Goal: Transaction & Acquisition: Obtain resource

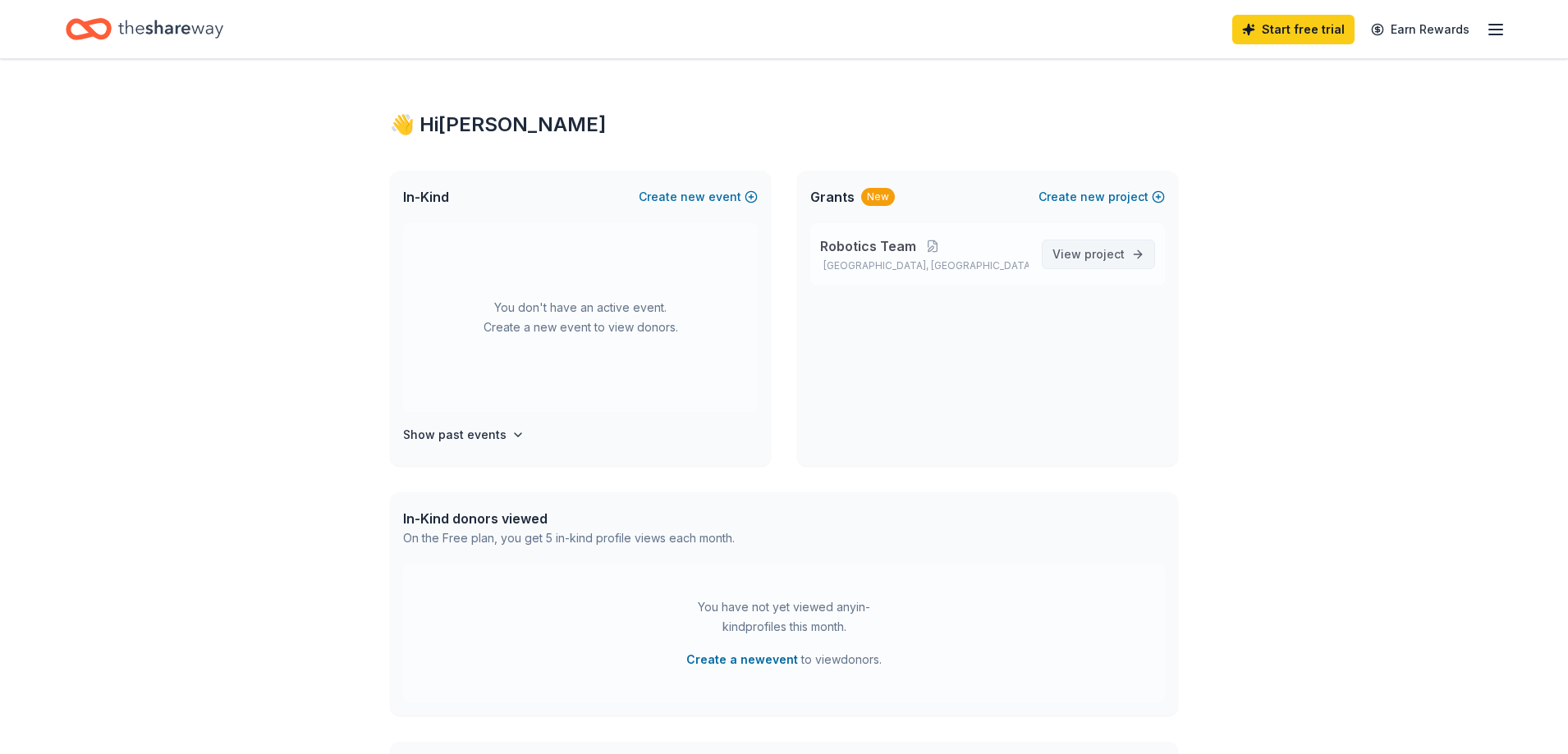
click at [1096, 255] on span "project" at bounding box center [1105, 254] width 40 height 14
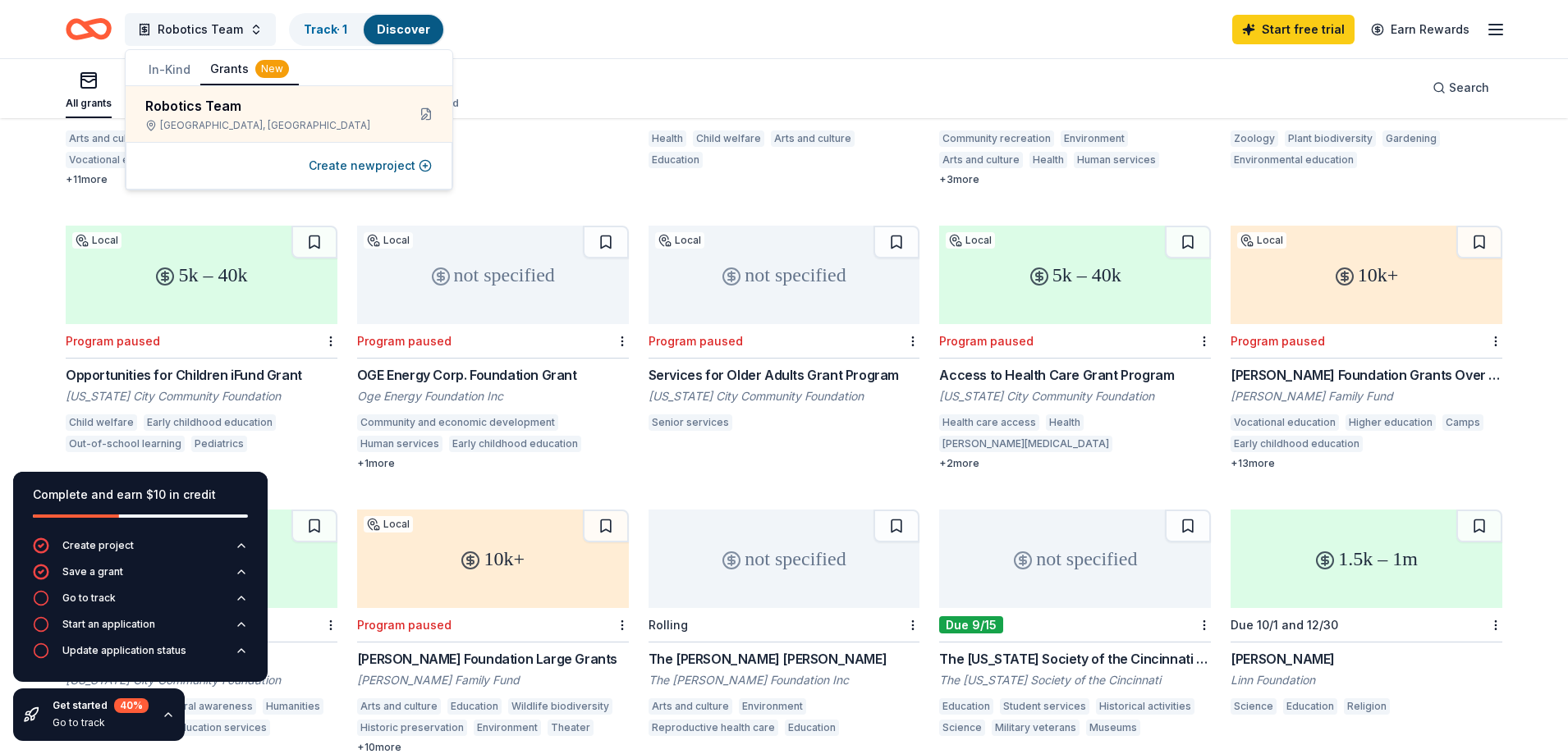
scroll to position [410, 0]
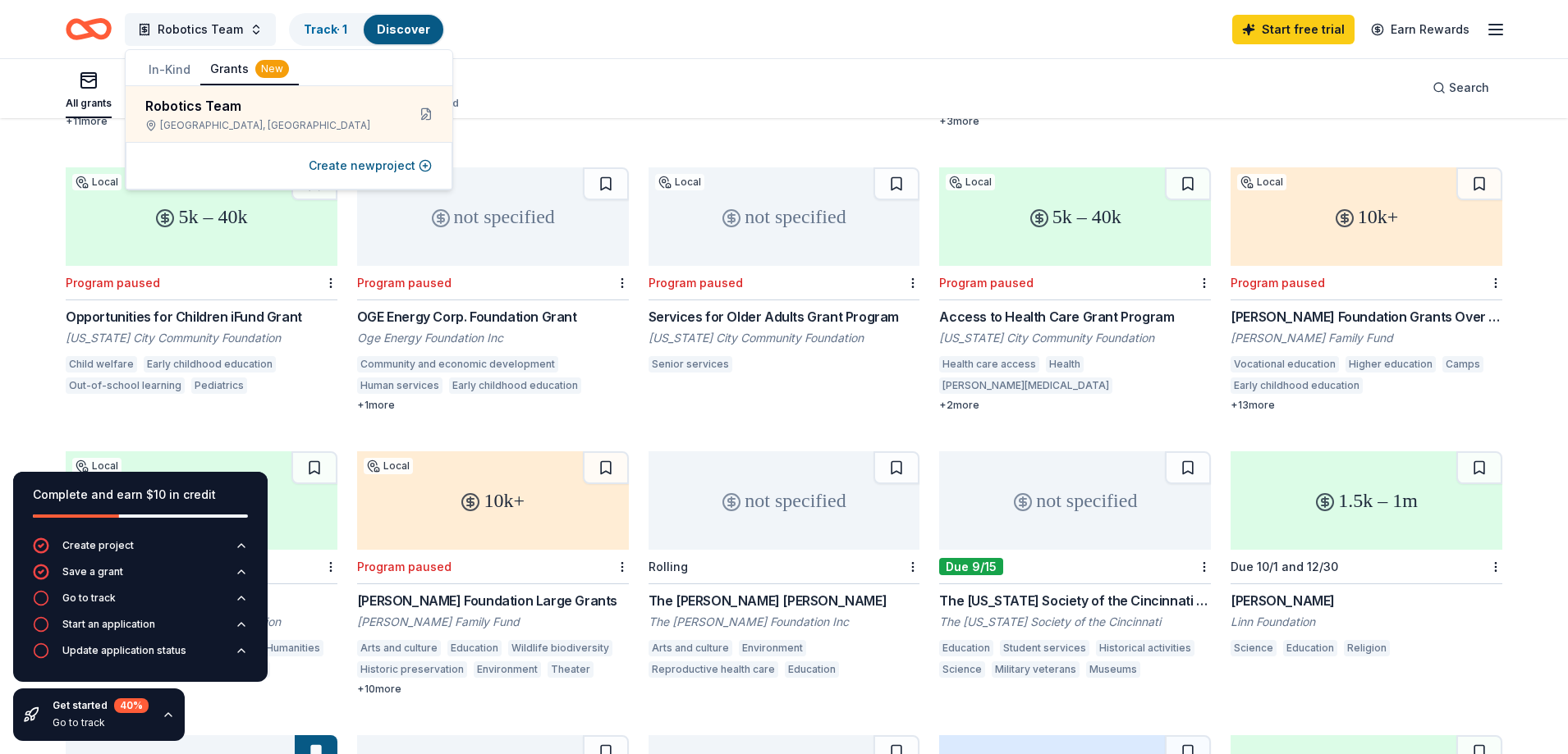
click at [371, 398] on div "+ 1 more" at bounding box center [493, 405] width 272 height 13
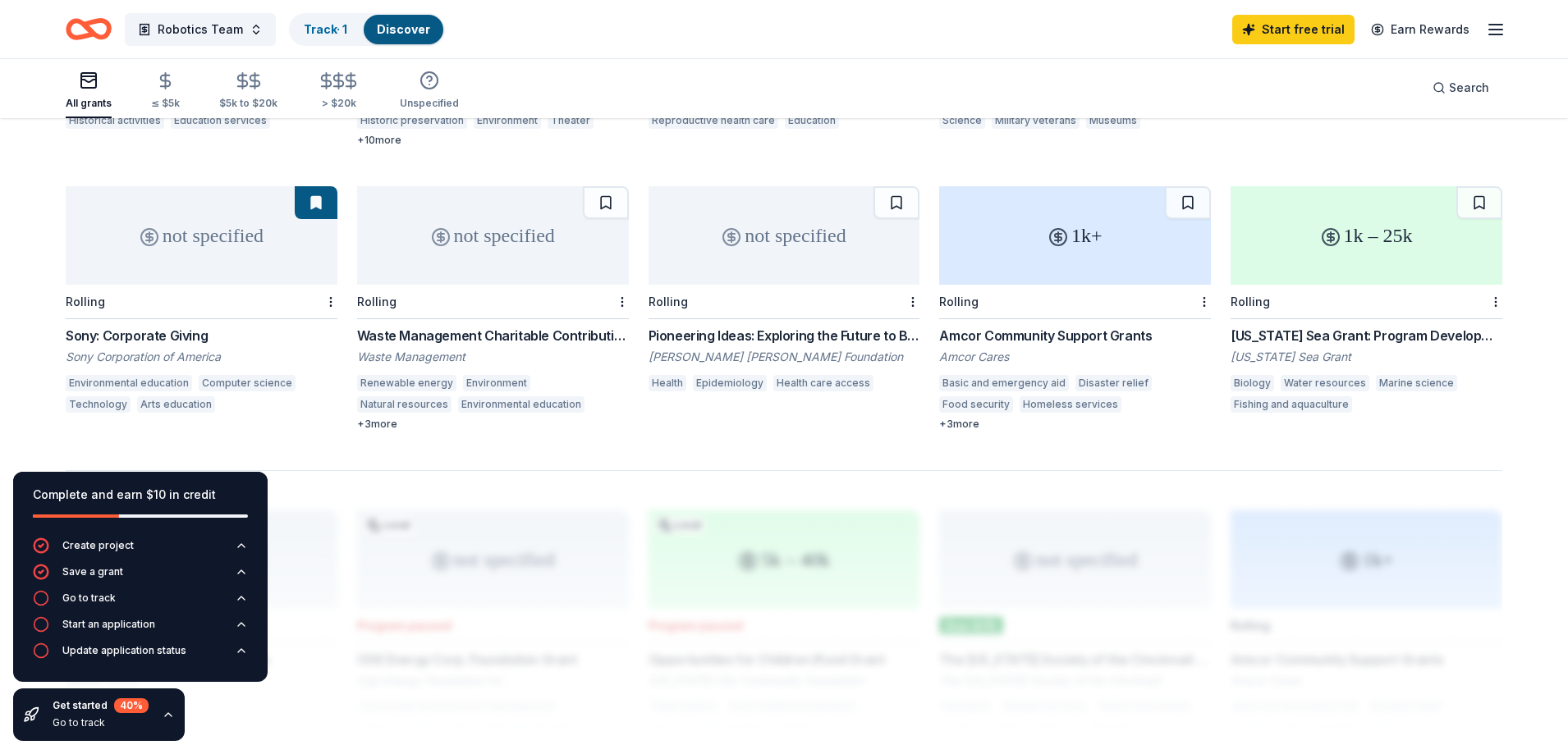
scroll to position [985, 0]
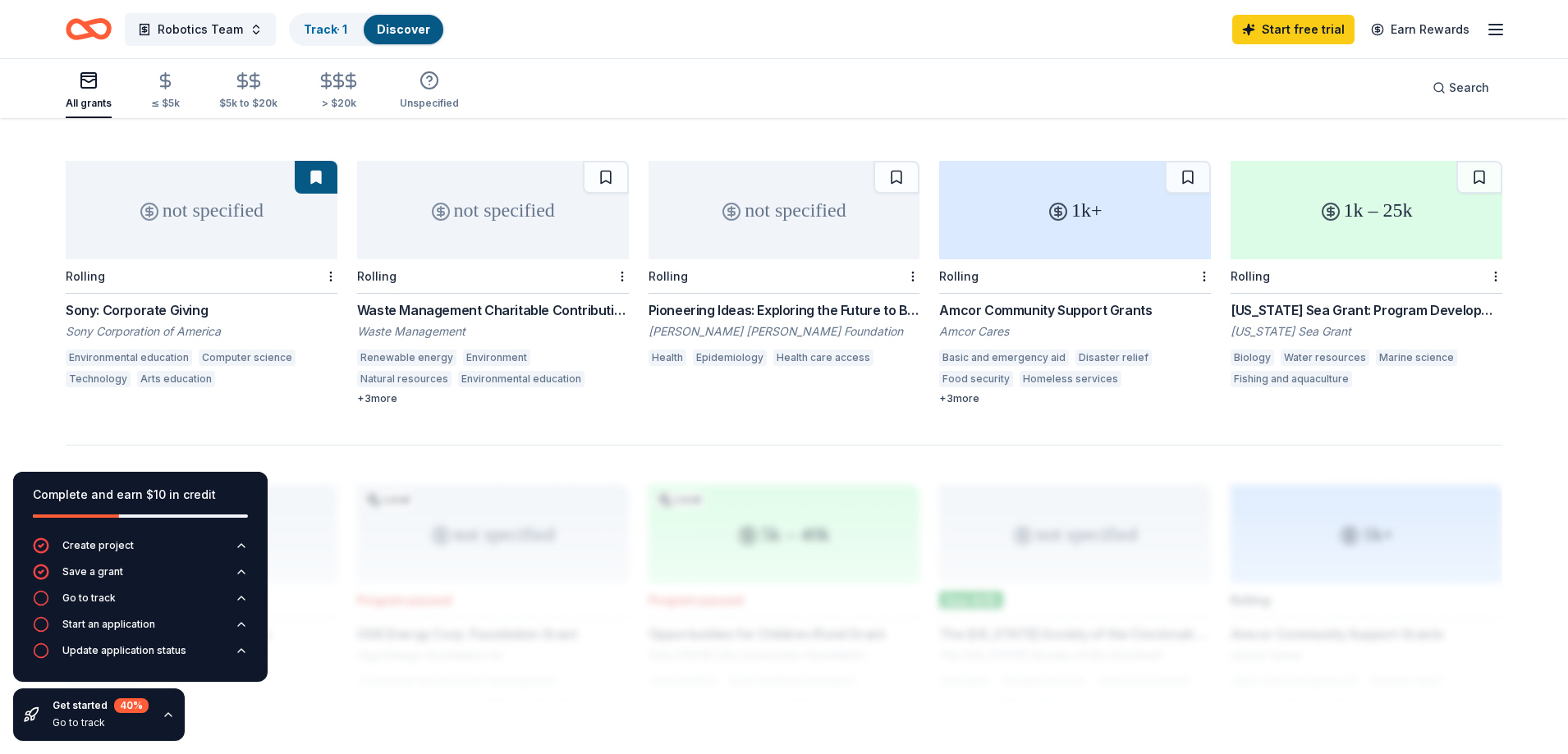
click at [115, 301] on div "Sony: Corporate Giving" at bounding box center [201, 310] width 272 height 20
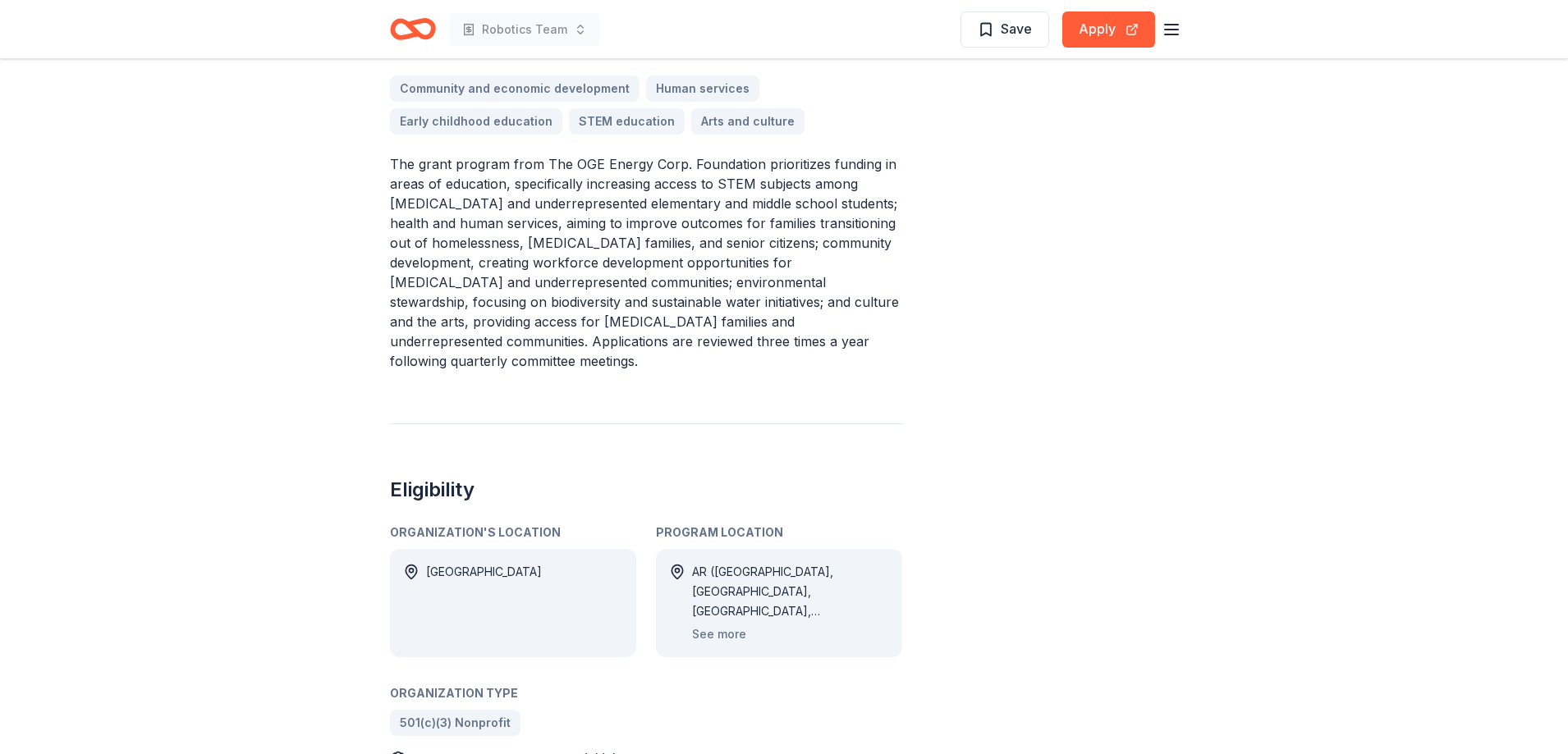
scroll to position [574, 0]
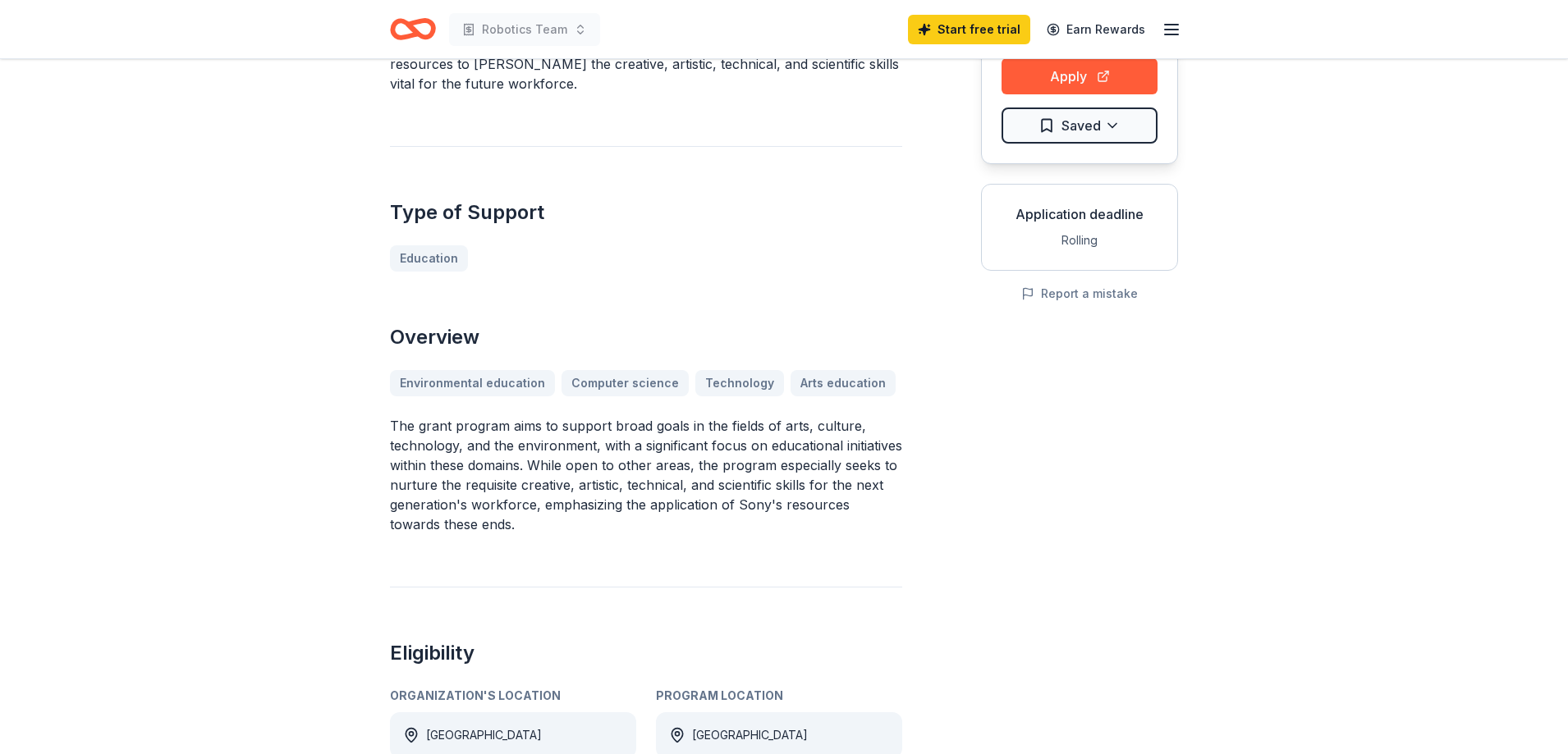
scroll to position [164, 0]
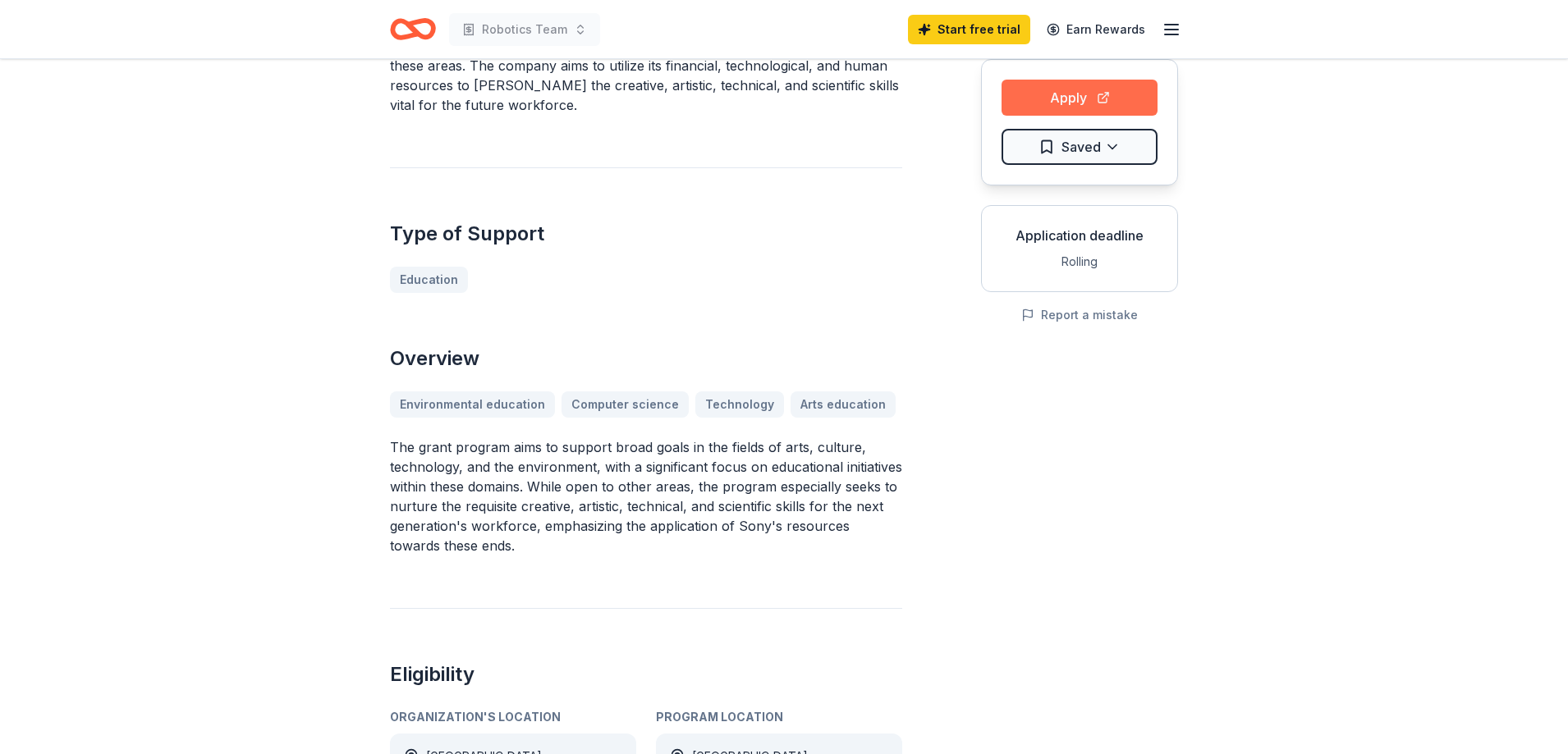
click at [1087, 98] on button "Apply" at bounding box center [1080, 98] width 156 height 36
